Goal: Navigation & Orientation: Find specific page/section

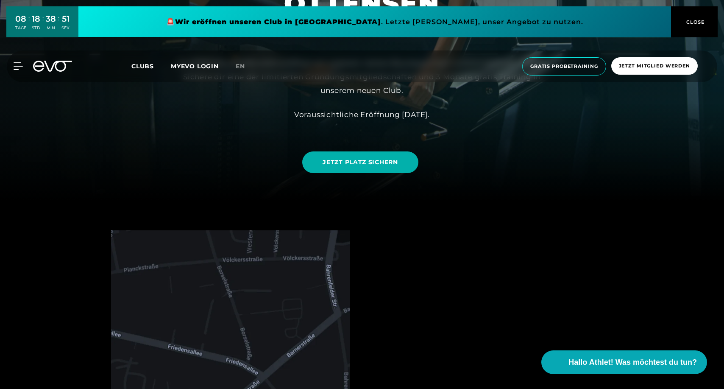
scroll to position [202, 0]
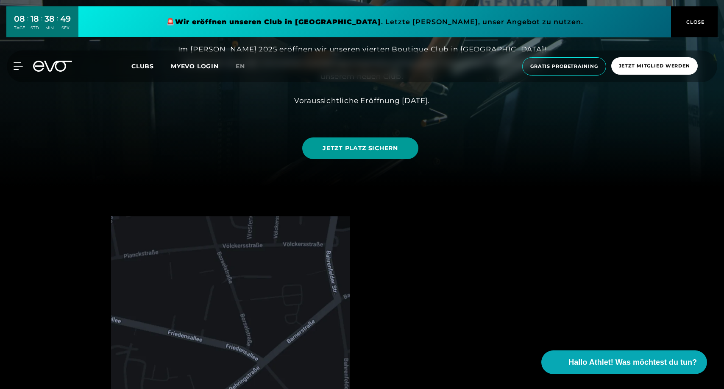
click at [365, 151] on span "JETZT PLATZ SICHERN" at bounding box center [360, 148] width 75 height 9
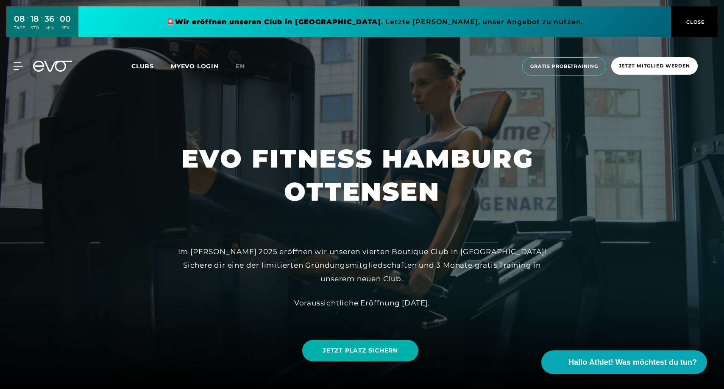
scroll to position [0, 0]
click at [362, 357] on link "JETZT PLATZ SICHERN" at bounding box center [360, 350] width 116 height 22
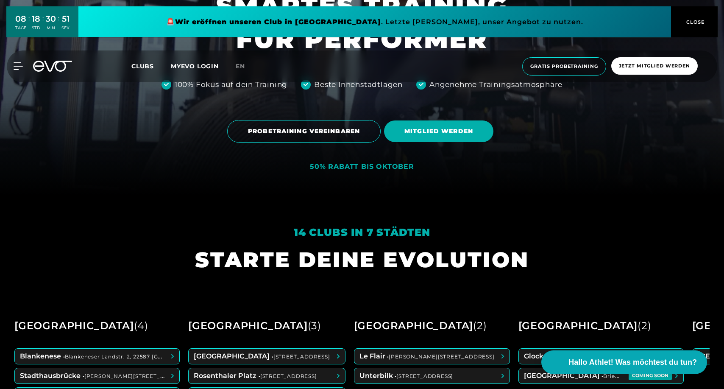
scroll to position [194, 0]
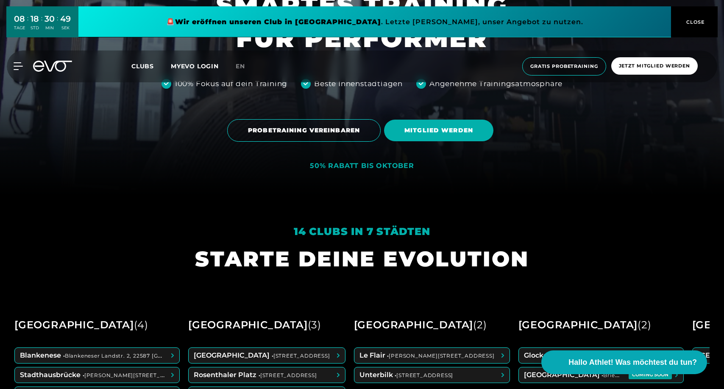
click at [322, 16] on link at bounding box center [374, 21] width 593 height 31
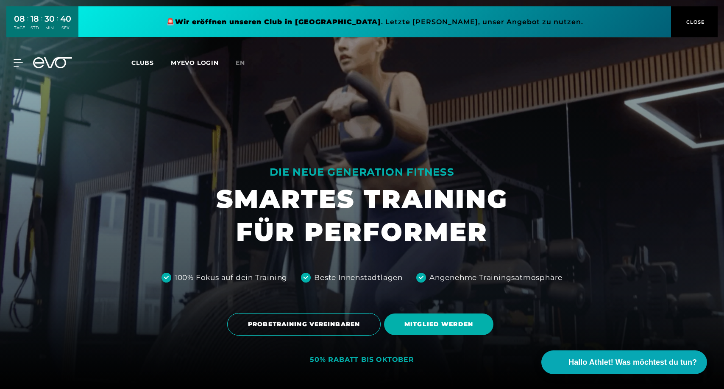
click at [147, 62] on span "Clubs" at bounding box center [142, 63] width 22 height 8
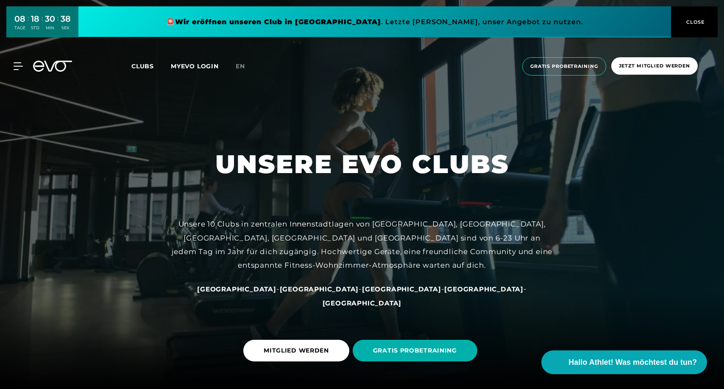
click at [147, 62] on link "Clubs" at bounding box center [150, 66] width 39 height 8
click at [139, 69] on span "Clubs" at bounding box center [142, 66] width 22 height 8
click at [139, 58] on div "MyEVO Login Über EVO Mitgliedschaften Probetraining TAGESPASS EVO Studios Düsse…" at bounding box center [362, 66] width 721 height 32
click at [136, 64] on span "Clubs" at bounding box center [142, 66] width 22 height 8
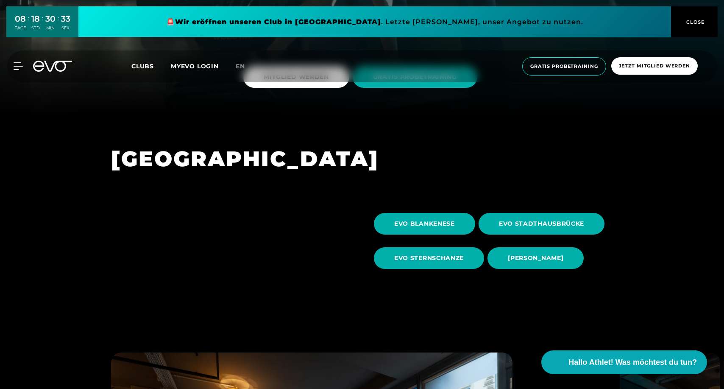
scroll to position [272, 0]
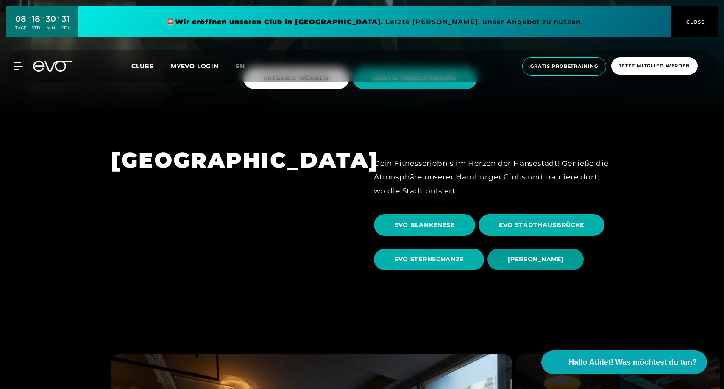
click at [556, 258] on span "EVO OTTENSEN" at bounding box center [536, 259] width 56 height 9
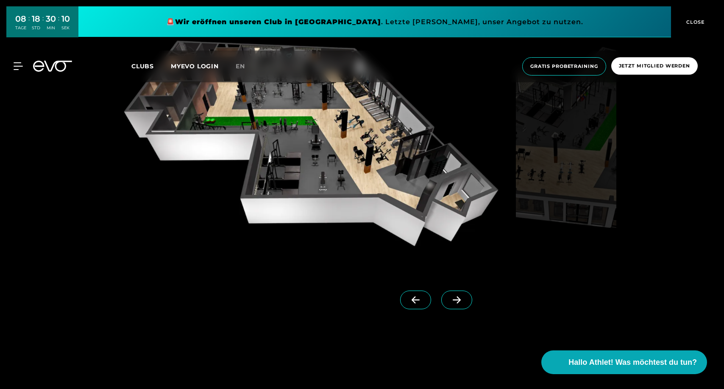
scroll to position [890, 0]
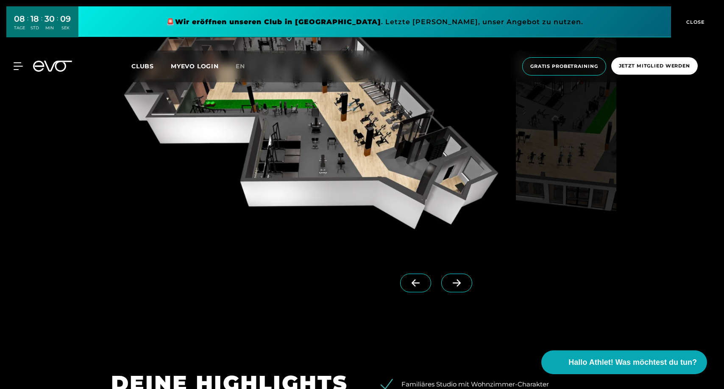
click at [461, 284] on icon at bounding box center [456, 283] width 15 height 8
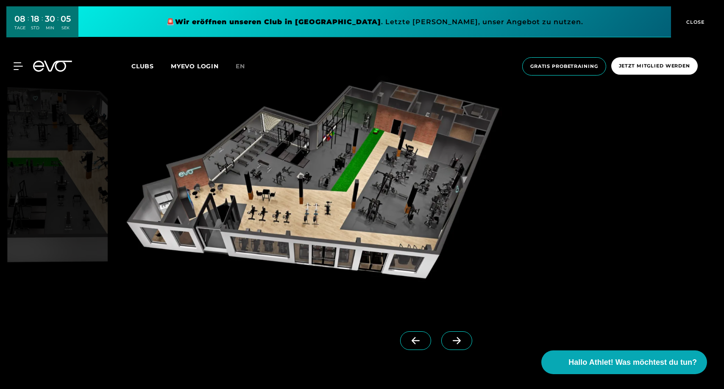
scroll to position [824, 0]
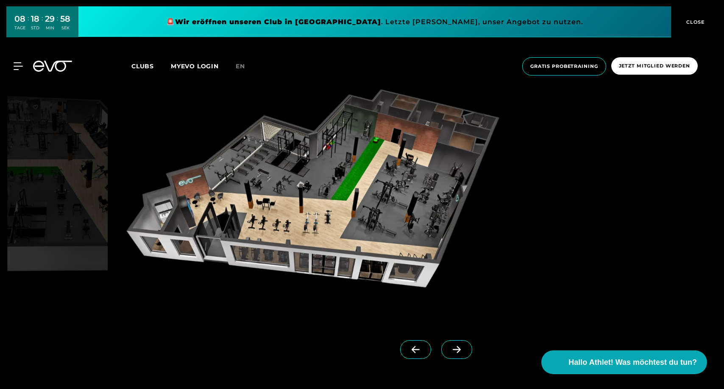
click at [449, 345] on span at bounding box center [456, 349] width 31 height 19
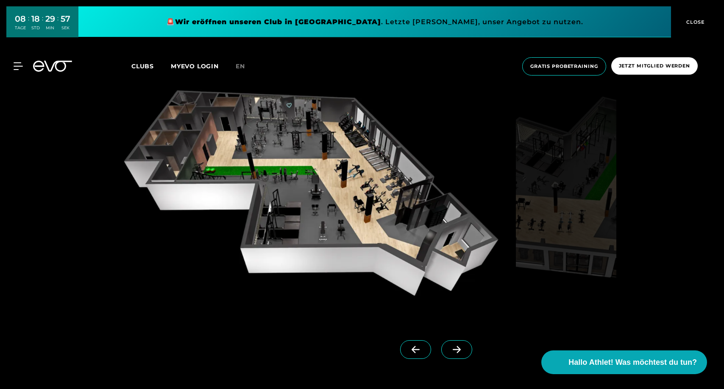
click at [449, 345] on span at bounding box center [456, 349] width 31 height 19
